Goal: Information Seeking & Learning: Learn about a topic

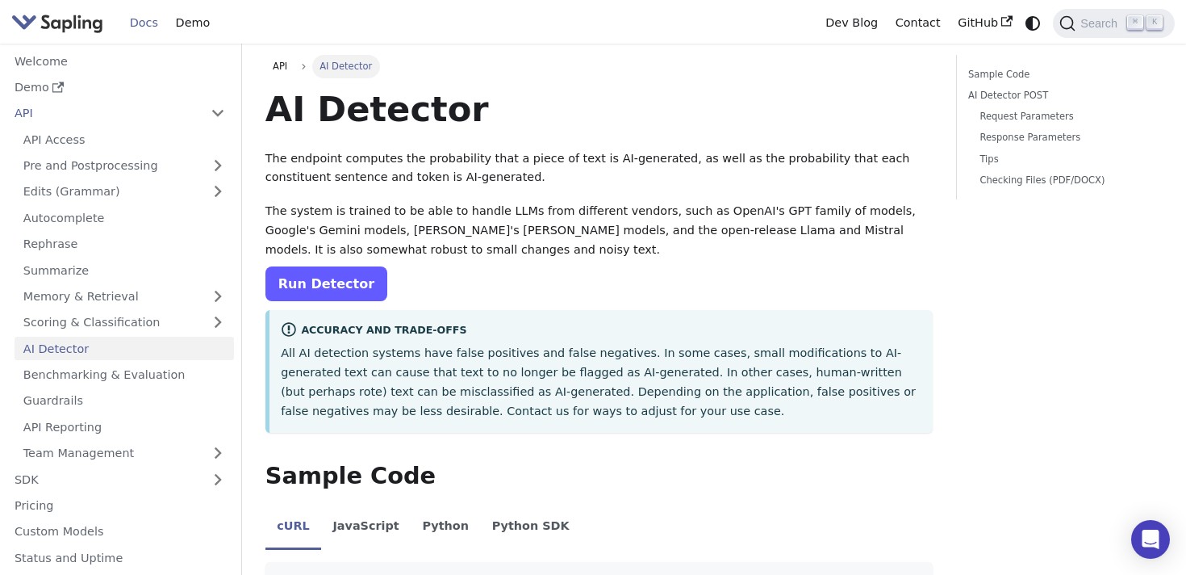
click at [319, 276] on link "Run Detector" at bounding box center [327, 283] width 122 height 35
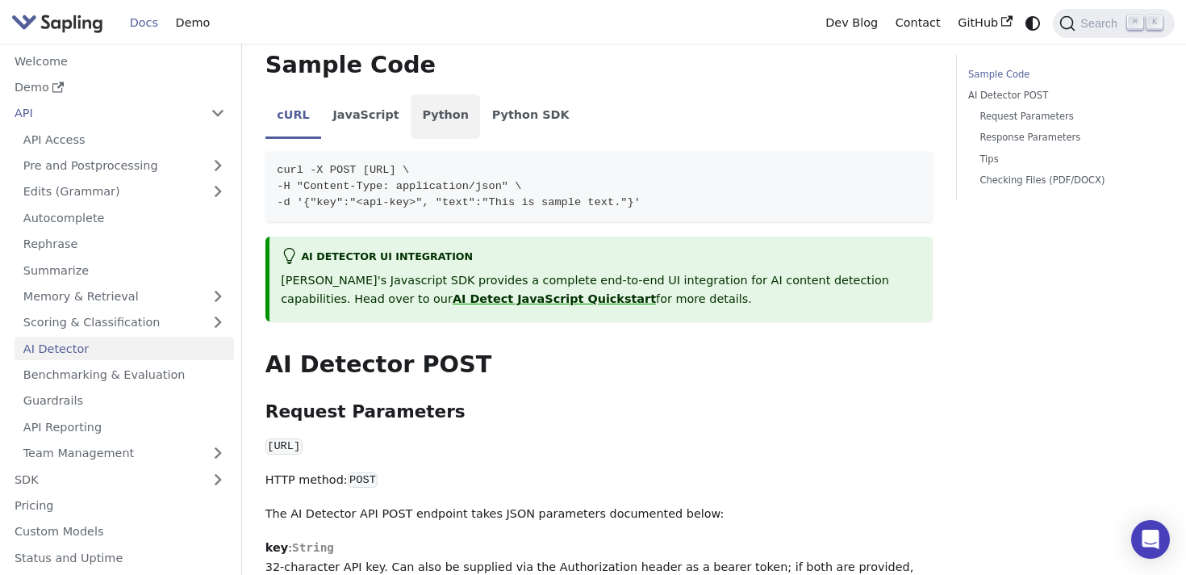
scroll to position [420, 0]
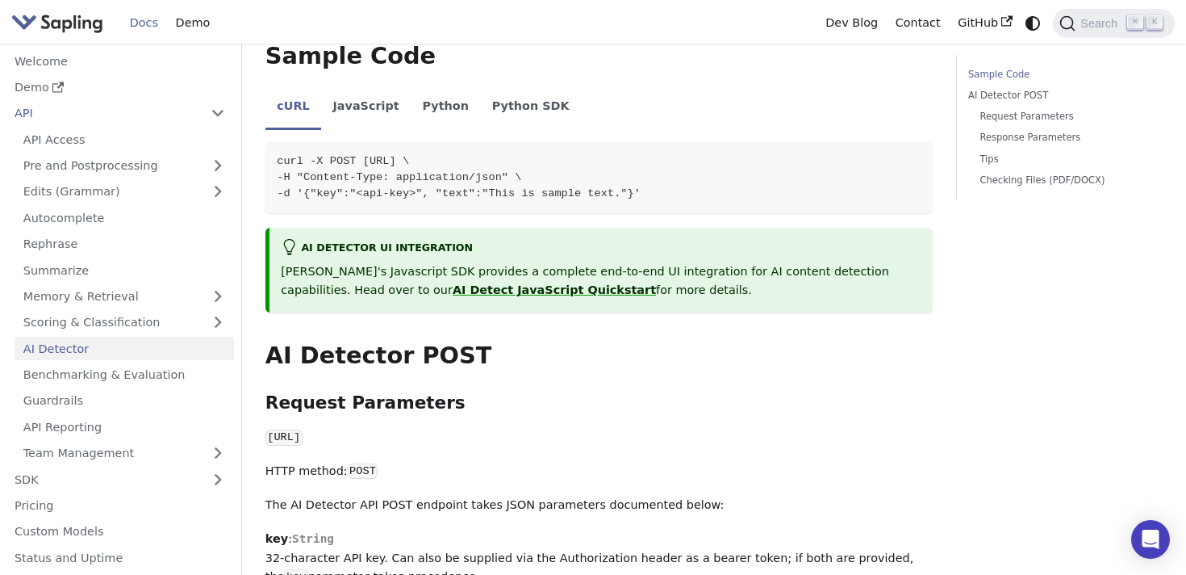
click at [605, 277] on p "[PERSON_NAME]'s Javascript SDK provides a complete end-to-end UI integration fo…" at bounding box center [601, 281] width 640 height 39
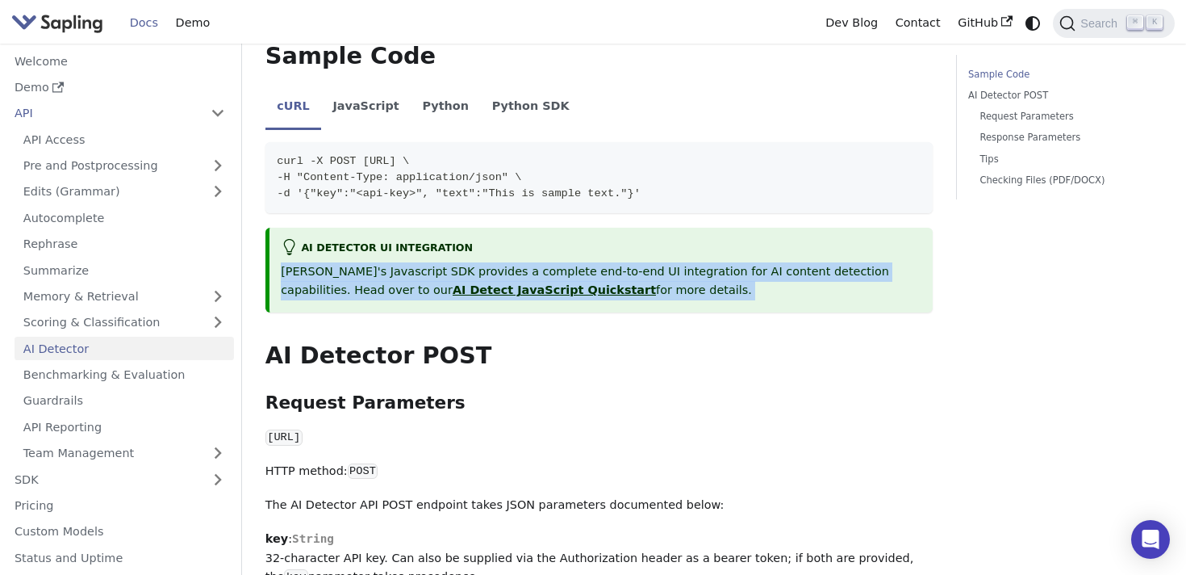
click at [605, 277] on p "[PERSON_NAME]'s Javascript SDK provides a complete end-to-end UI integration fo…" at bounding box center [601, 281] width 640 height 39
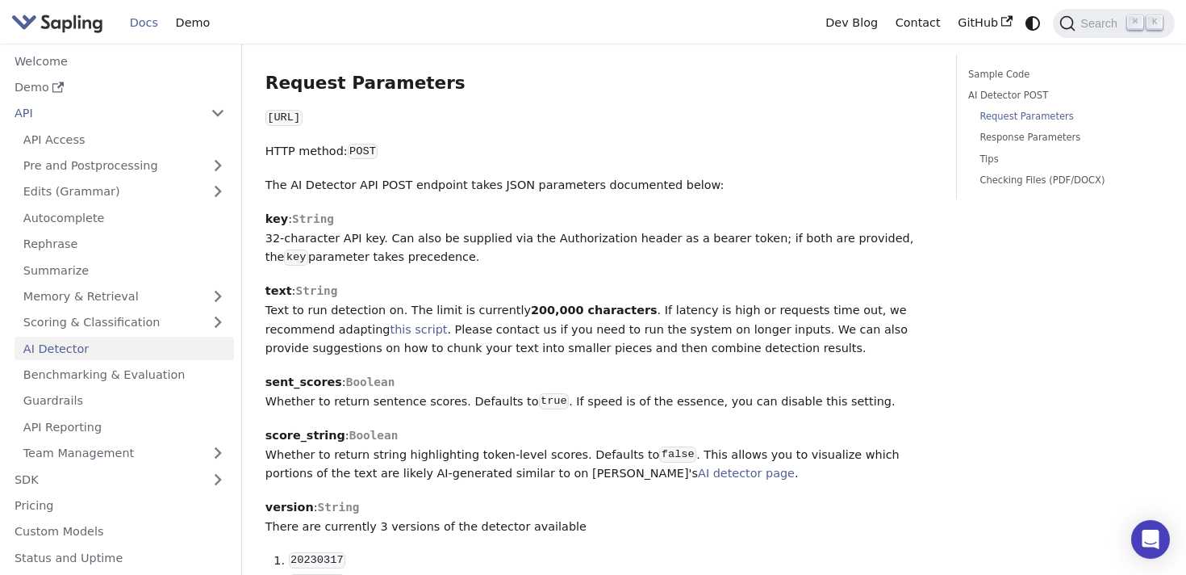
scroll to position [743, 0]
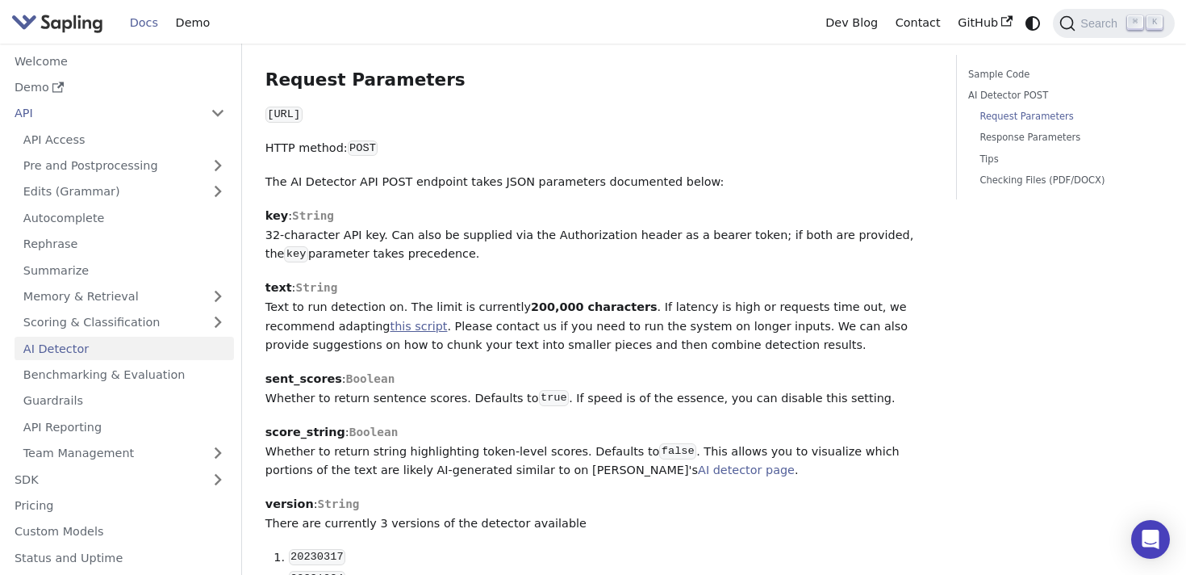
click at [391, 327] on link "this script" at bounding box center [419, 326] width 57 height 13
click at [450, 332] on p "text : String Text to run detection on. The limit is currently 200,000 characte…" at bounding box center [599, 316] width 667 height 77
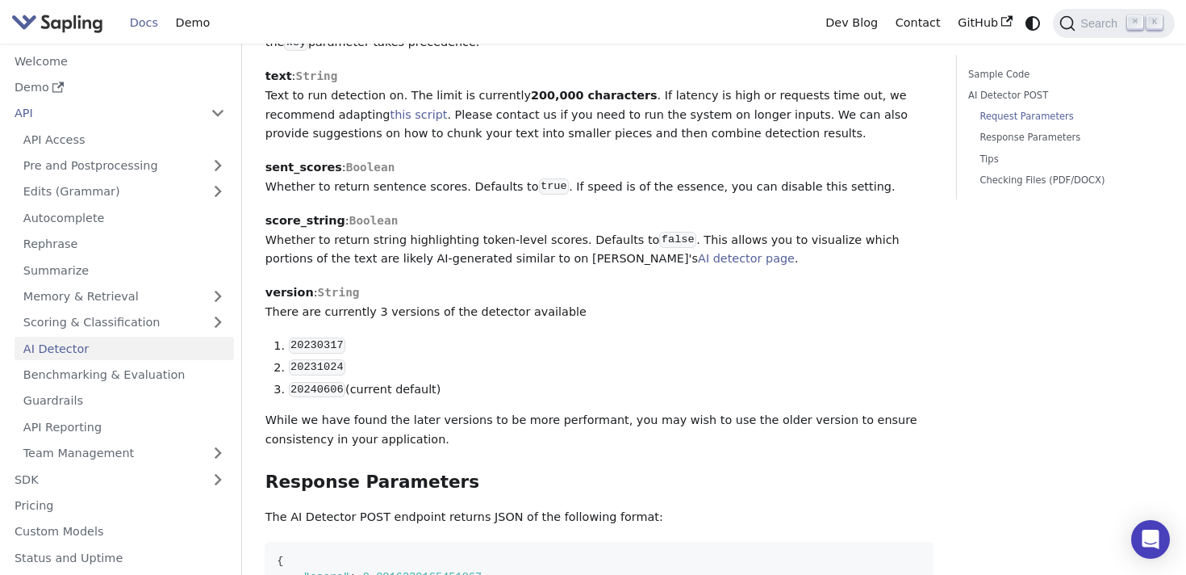
scroll to position [957, 0]
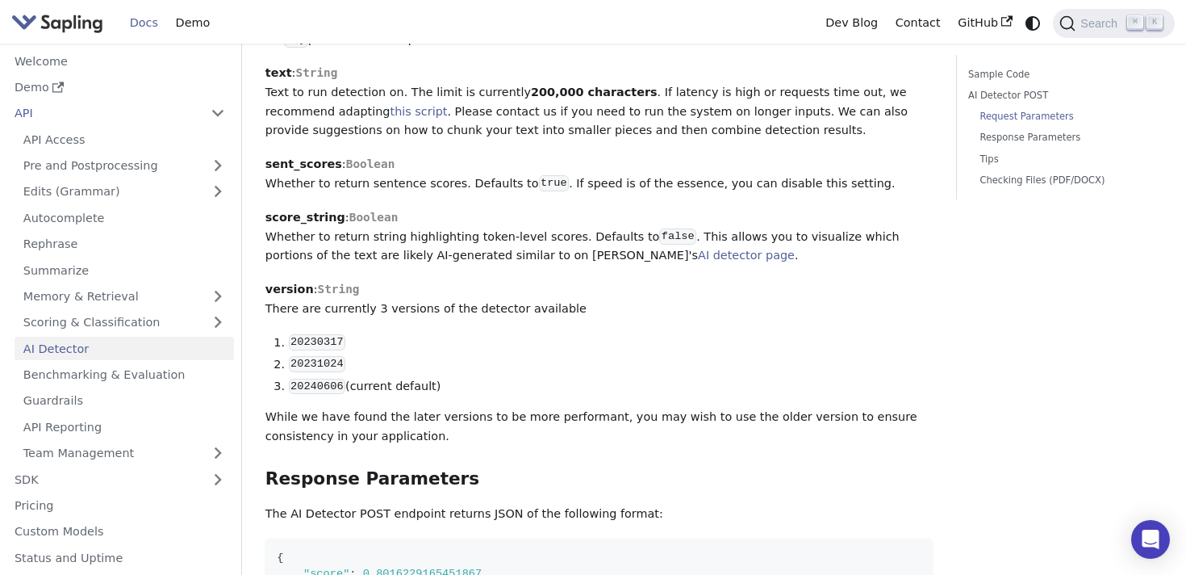
click at [322, 393] on code "20240606" at bounding box center [317, 387] width 56 height 16
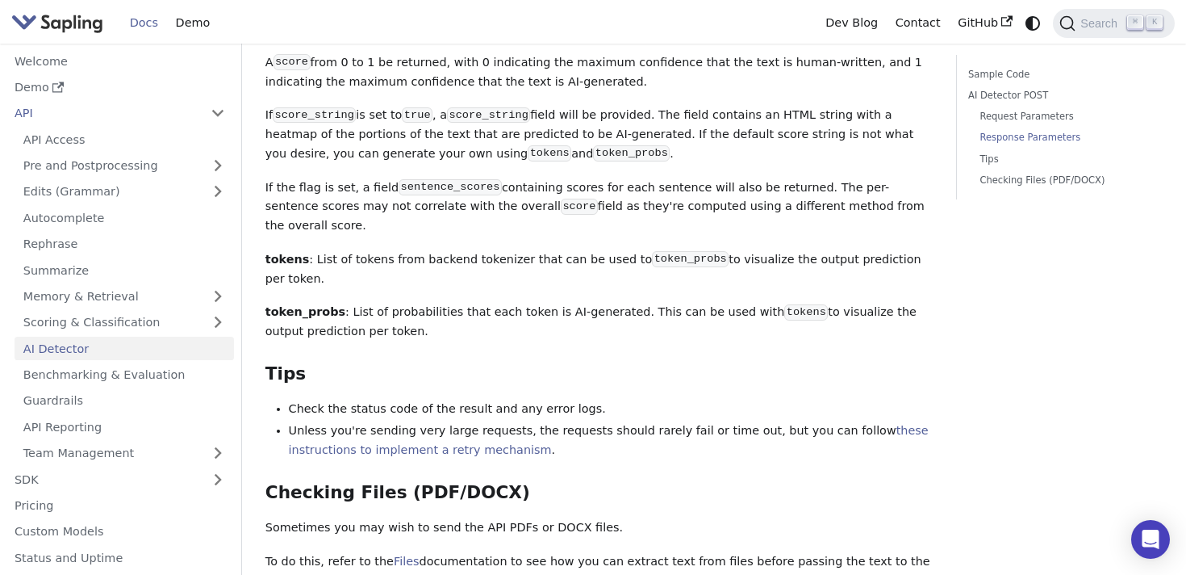
scroll to position [1881, 0]
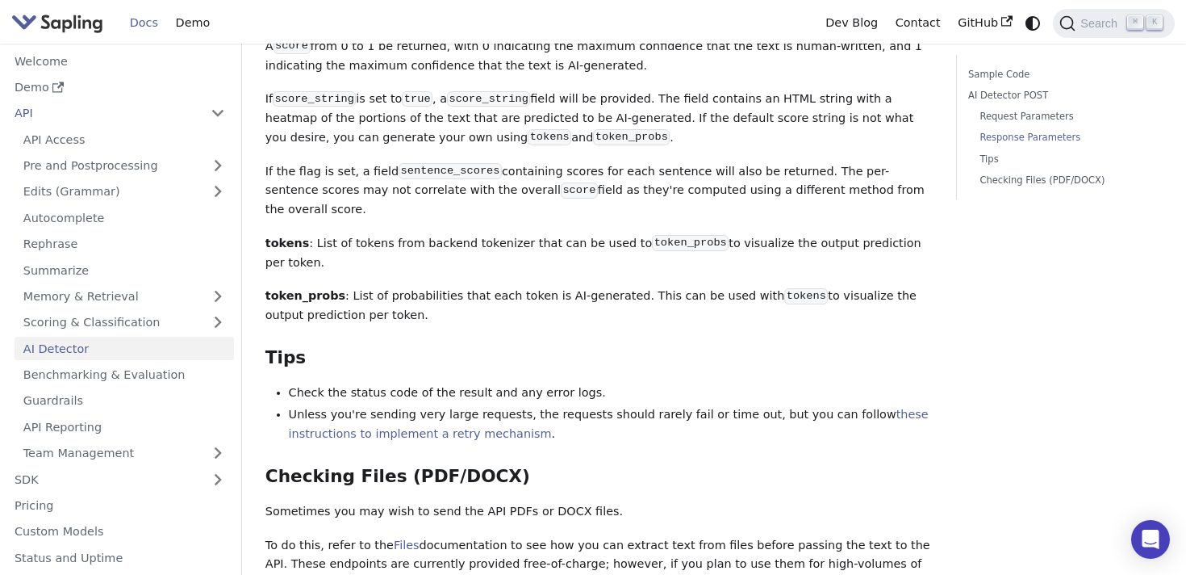
click at [427, 405] on li "Unless you're sending very large requests, the requests should rarely fail or t…" at bounding box center [611, 424] width 644 height 39
drag, startPoint x: 427, startPoint y: 384, endPoint x: 599, endPoint y: 385, distance: 171.9
click at [599, 405] on li "Unless you're sending very large requests, the requests should rarely fail or t…" at bounding box center [611, 424] width 644 height 39
click at [651, 405] on li "Unless you're sending very large requests, the requests should rarely fail or t…" at bounding box center [611, 424] width 644 height 39
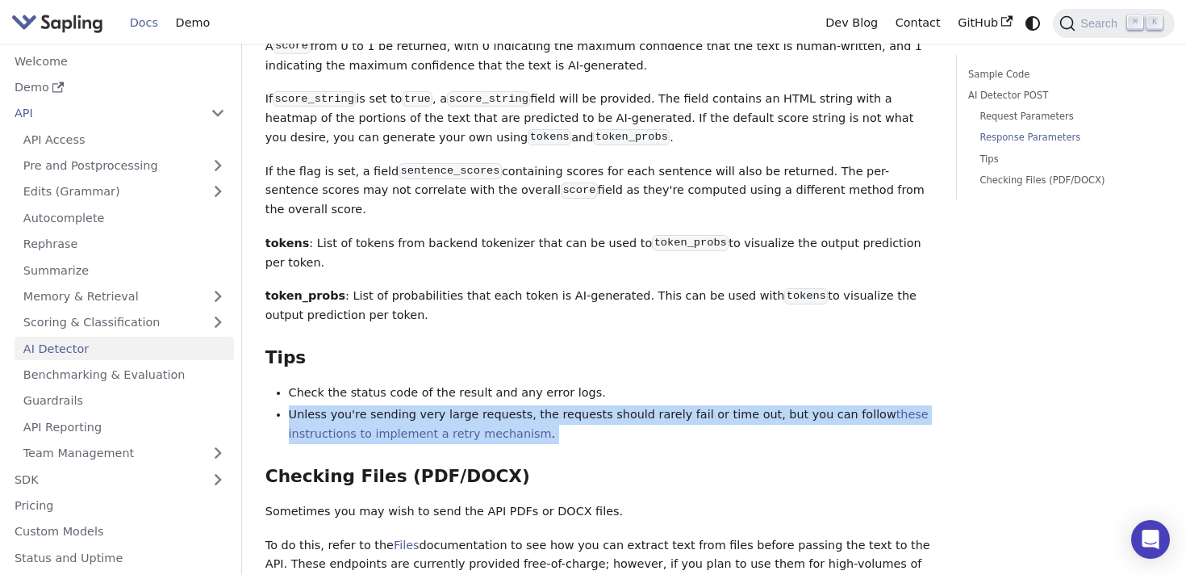
click at [651, 405] on li "Unless you're sending very large requests, the requests should rarely fail or t…" at bounding box center [611, 424] width 644 height 39
click at [685, 405] on li "Unless you're sending very large requests, the requests should rarely fail or t…" at bounding box center [611, 424] width 644 height 39
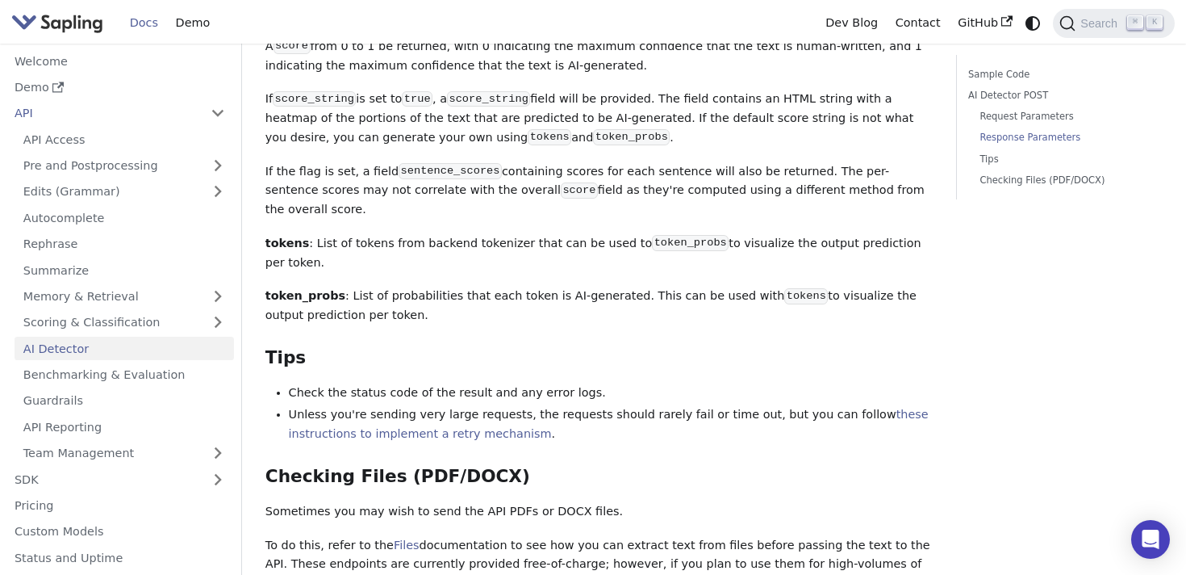
click at [718, 405] on li "Unless you're sending very large requests, the requests should rarely fail or t…" at bounding box center [611, 424] width 644 height 39
click at [764, 405] on li "Unless you're sending very large requests, the requests should rarely fail or t…" at bounding box center [611, 424] width 644 height 39
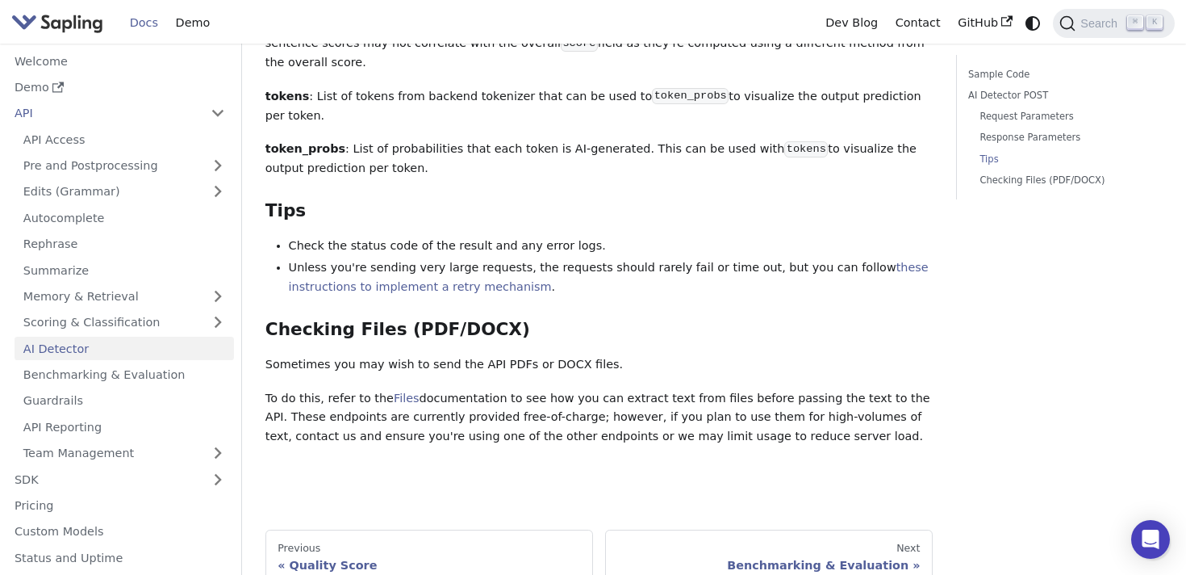
scroll to position [2028, 0]
click at [313, 557] on div "Quality Score" at bounding box center [429, 564] width 303 height 15
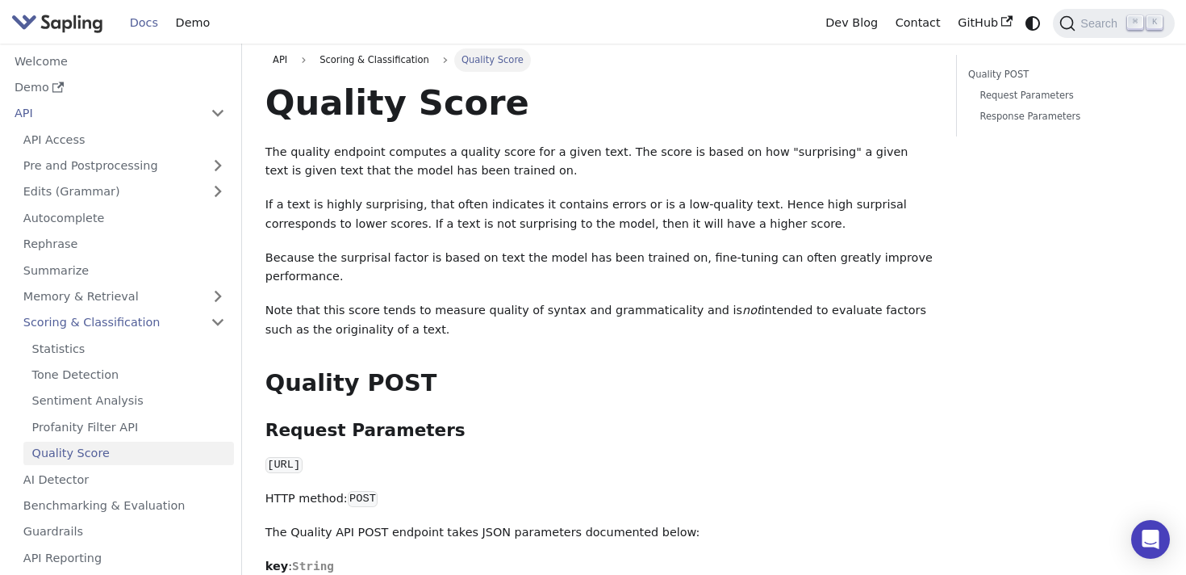
scroll to position [6, 0]
click at [354, 258] on p "Because the surprisal factor is based on text the model has been trained on, fi…" at bounding box center [599, 268] width 667 height 39
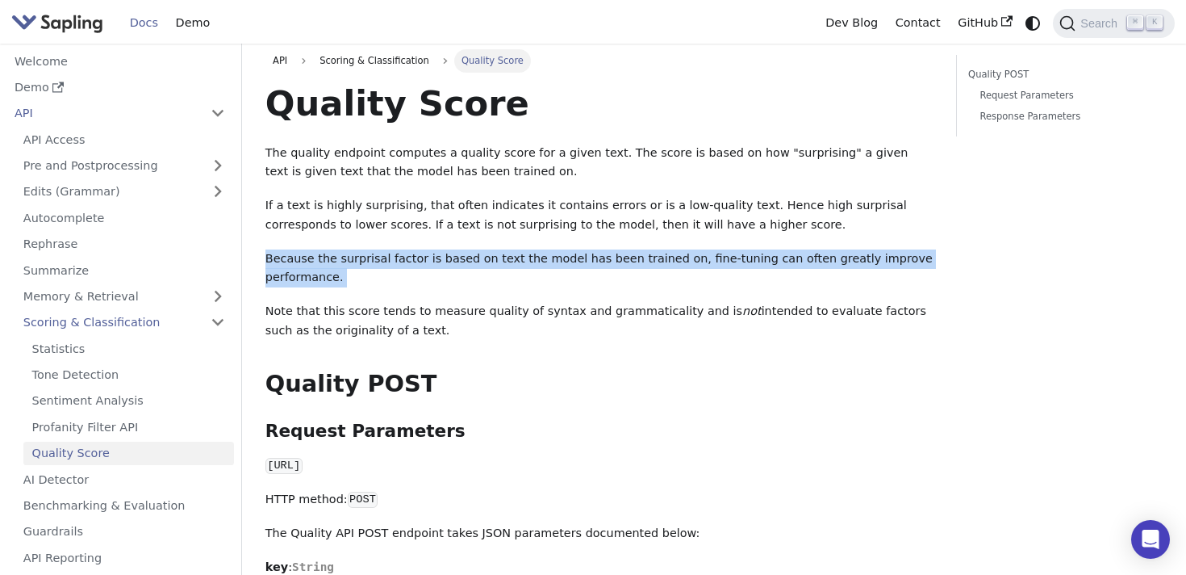
click at [354, 258] on p "Because the surprisal factor is based on text the model has been trained on, fi…" at bounding box center [599, 268] width 667 height 39
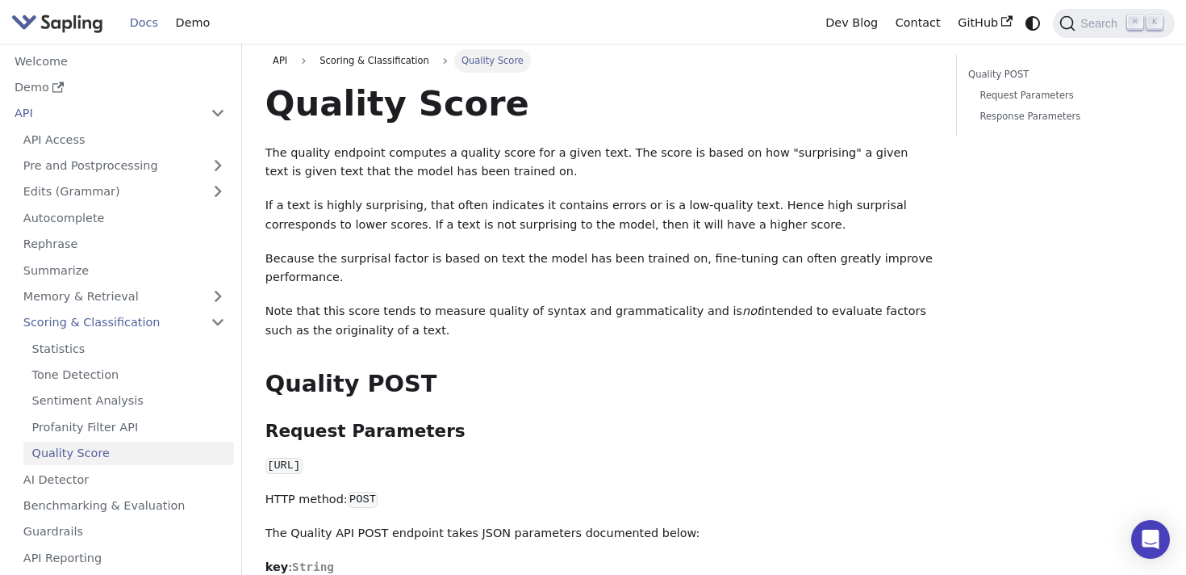
click at [381, 262] on p "Because the surprisal factor is based on text the model has been trained on, fi…" at bounding box center [599, 268] width 667 height 39
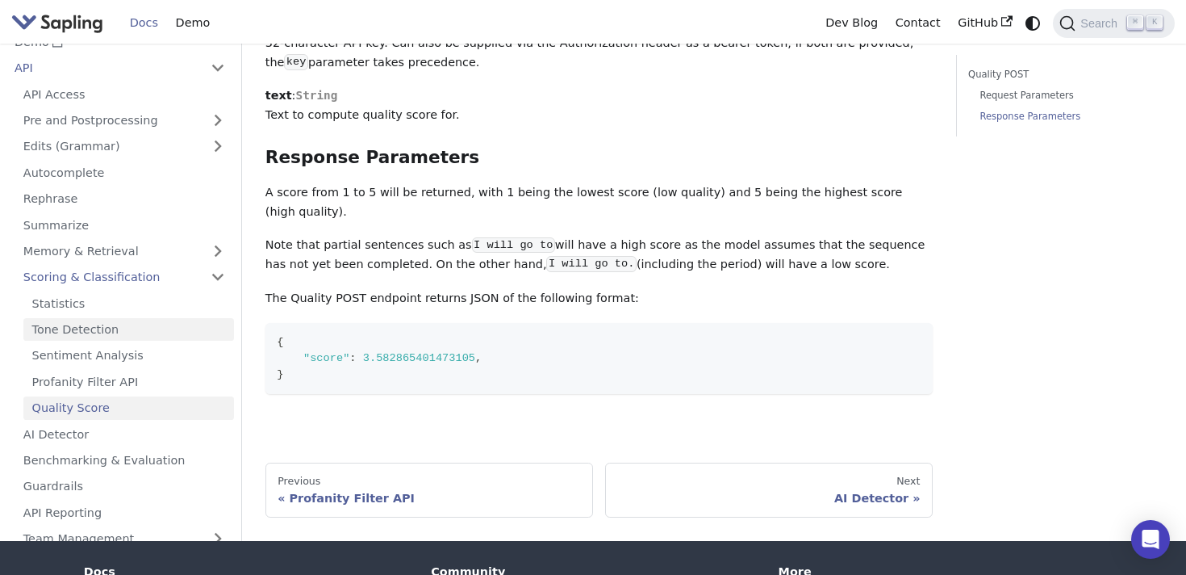
scroll to position [20, 0]
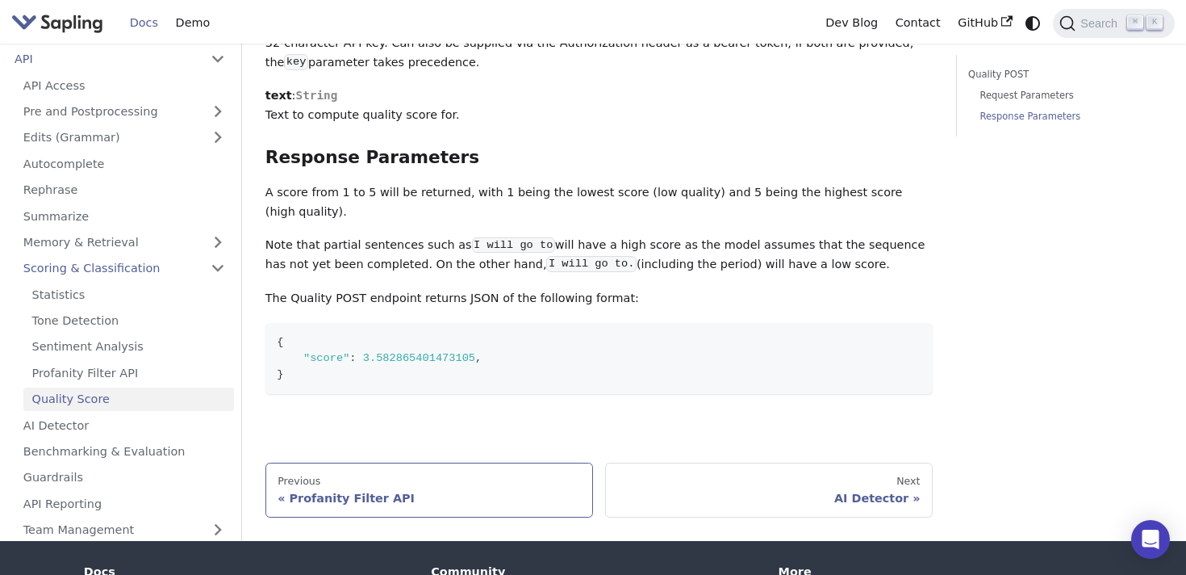
click at [383, 491] on div "Profanity Filter API" at bounding box center [429, 498] width 303 height 15
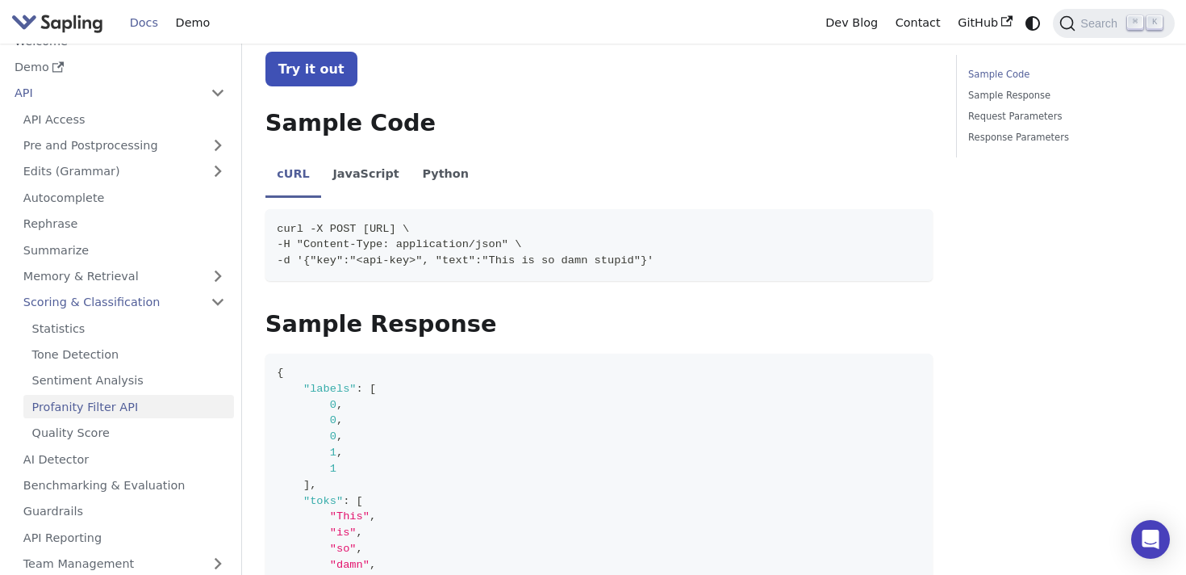
scroll to position [174, 0]
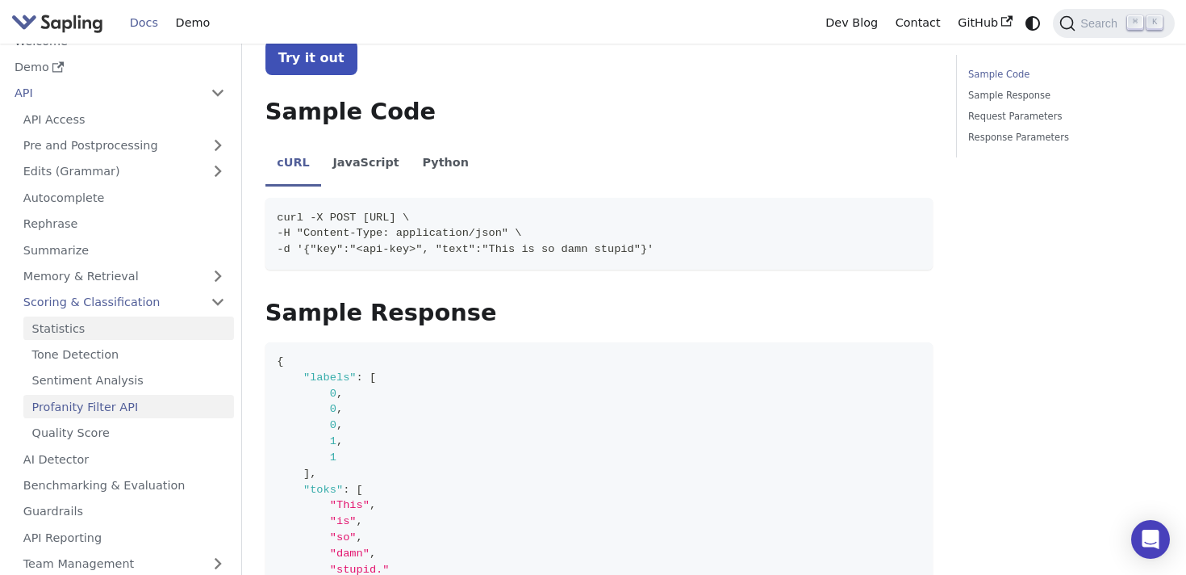
click at [102, 333] on link "Statistics" at bounding box center [128, 327] width 211 height 23
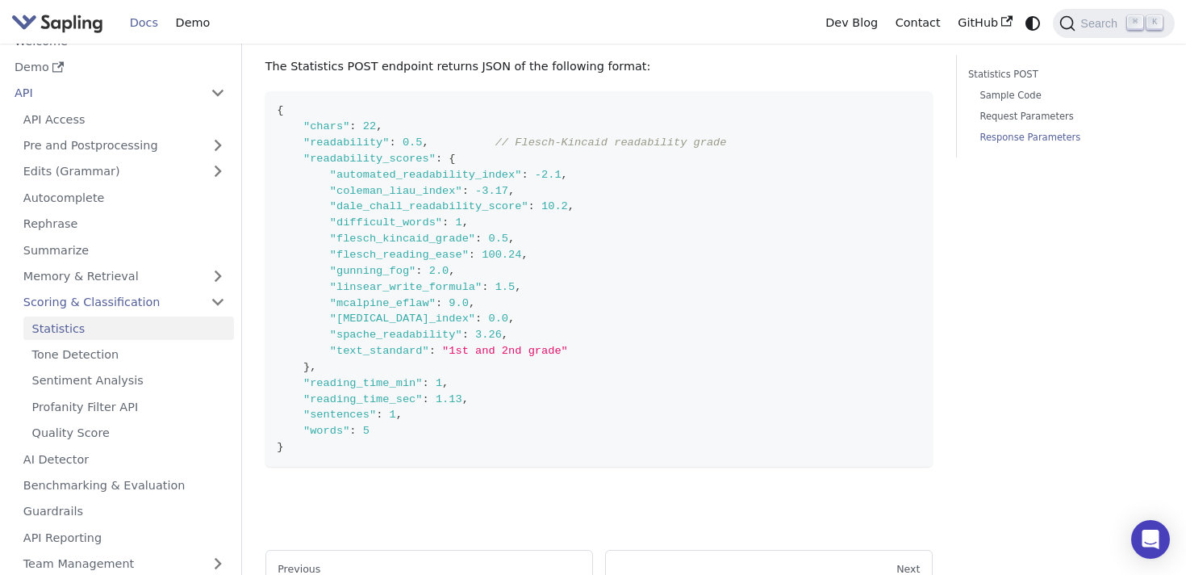
scroll to position [877, 0]
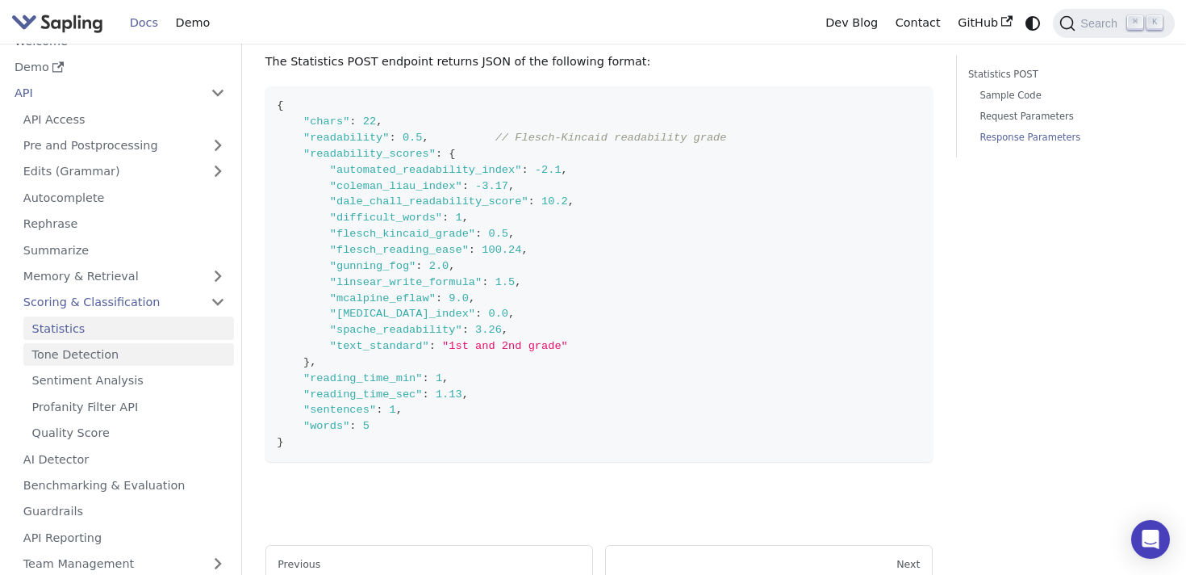
click at [105, 354] on link "Tone Detection" at bounding box center [128, 354] width 211 height 23
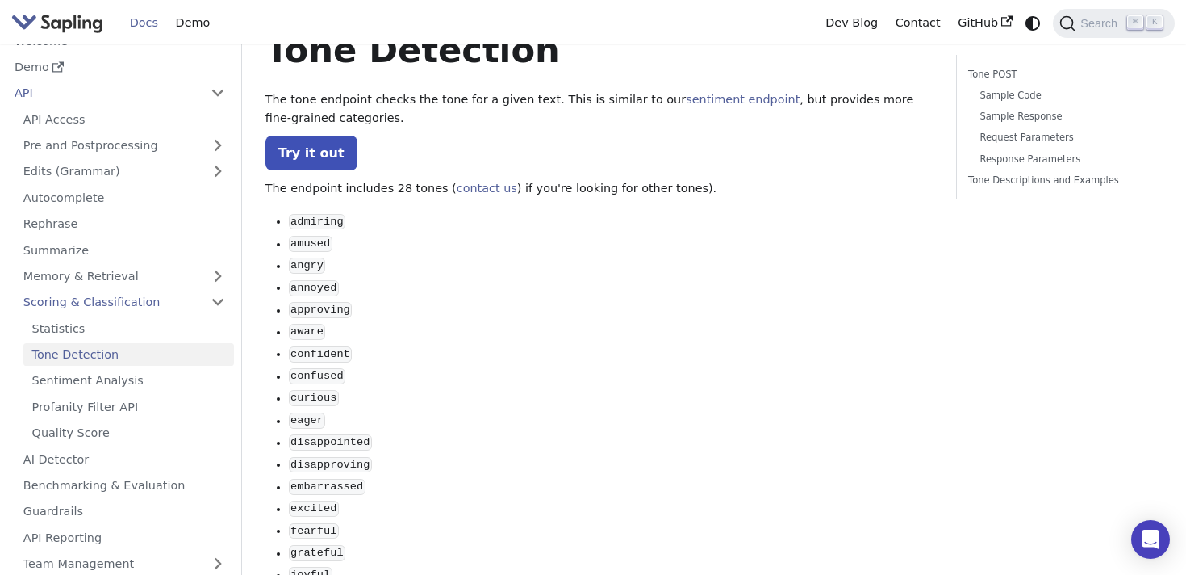
scroll to position [60, 0]
click at [307, 154] on link "Try it out" at bounding box center [312, 152] width 92 height 35
click at [140, 378] on link "Sentiment Analysis" at bounding box center [128, 380] width 211 height 23
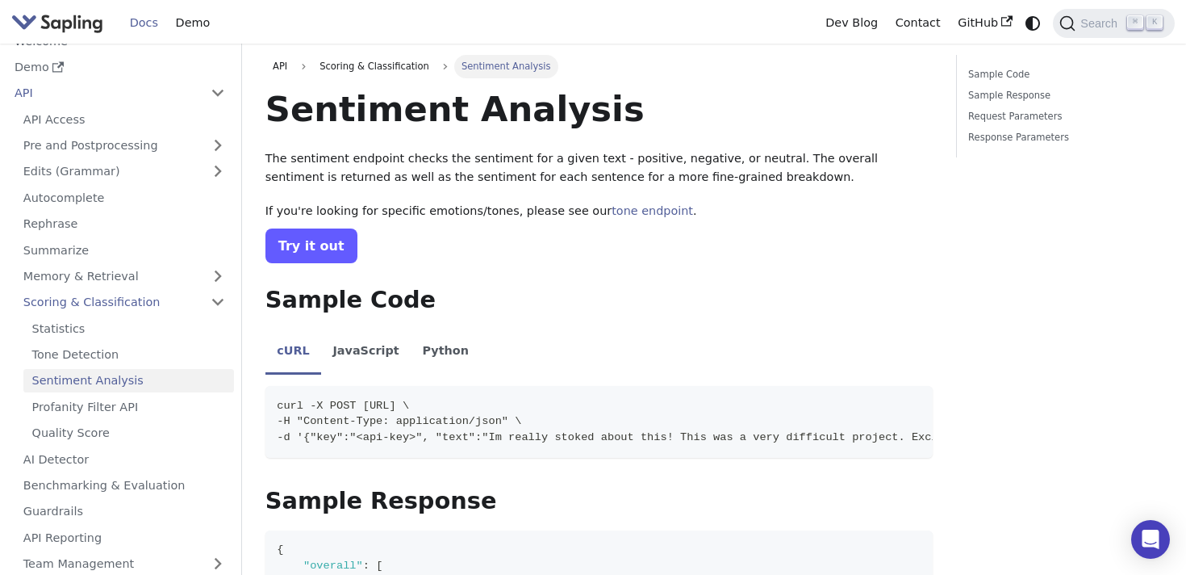
click at [300, 232] on link "Try it out" at bounding box center [312, 245] width 92 height 35
click at [77, 424] on link "Quality Score" at bounding box center [128, 432] width 211 height 23
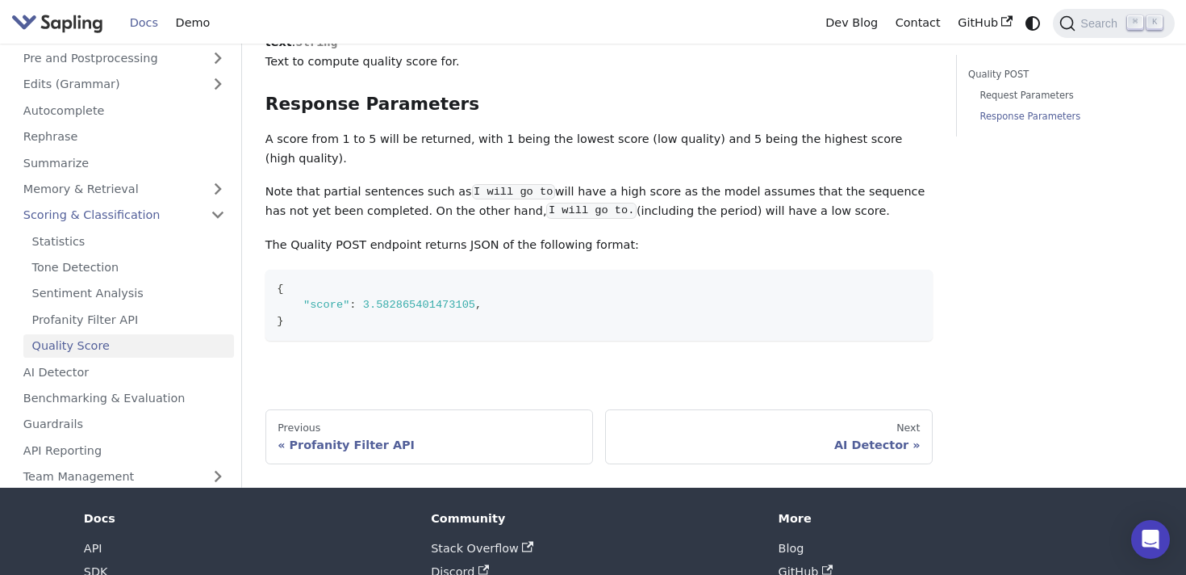
scroll to position [639, 0]
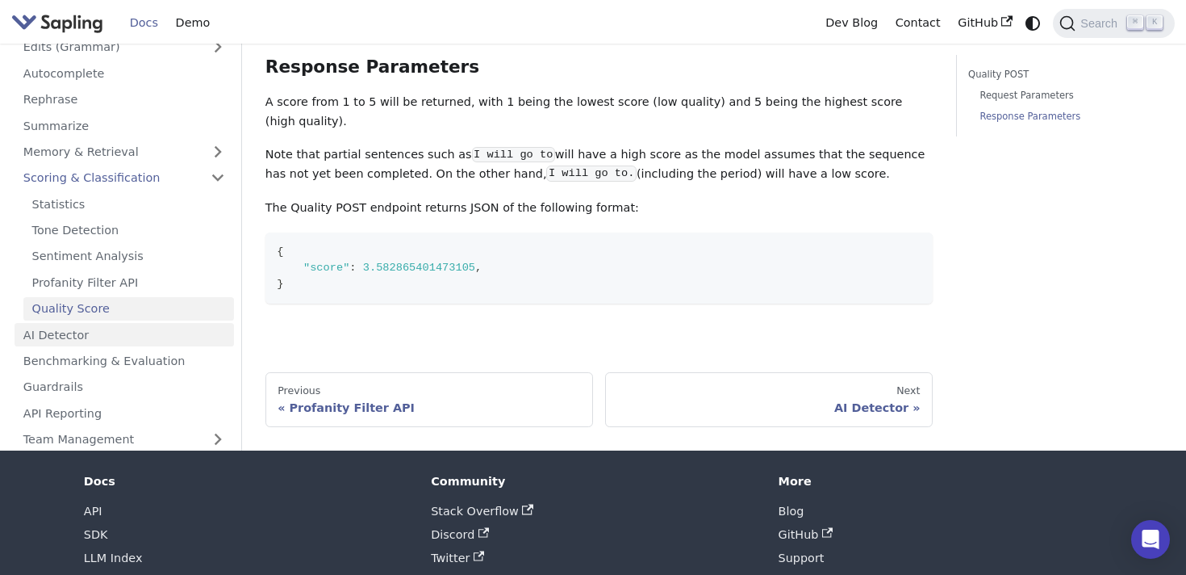
click at [90, 323] on link "AI Detector" at bounding box center [125, 334] width 220 height 23
